Goal: Task Accomplishment & Management: Complete application form

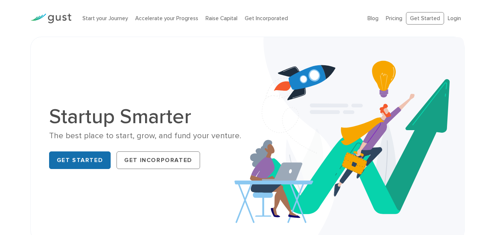
click at [78, 164] on link "Get Started" at bounding box center [80, 160] width 62 height 18
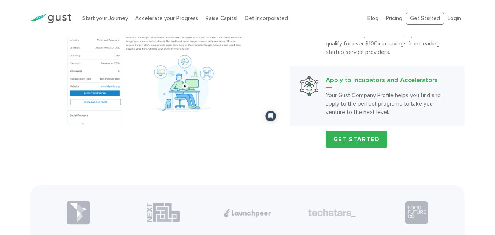
scroll to position [770, 0]
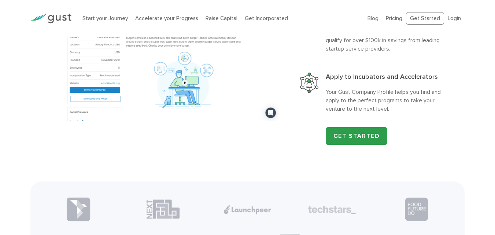
click at [347, 138] on link "Get Started" at bounding box center [357, 136] width 62 height 18
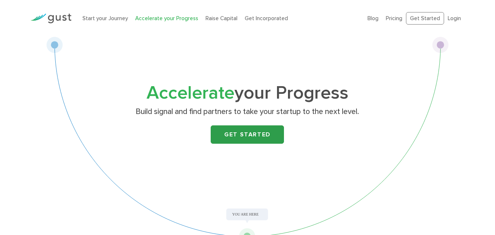
click at [259, 133] on link "Get Started" at bounding box center [247, 134] width 73 height 18
